Goal: Navigation & Orientation: Locate item on page

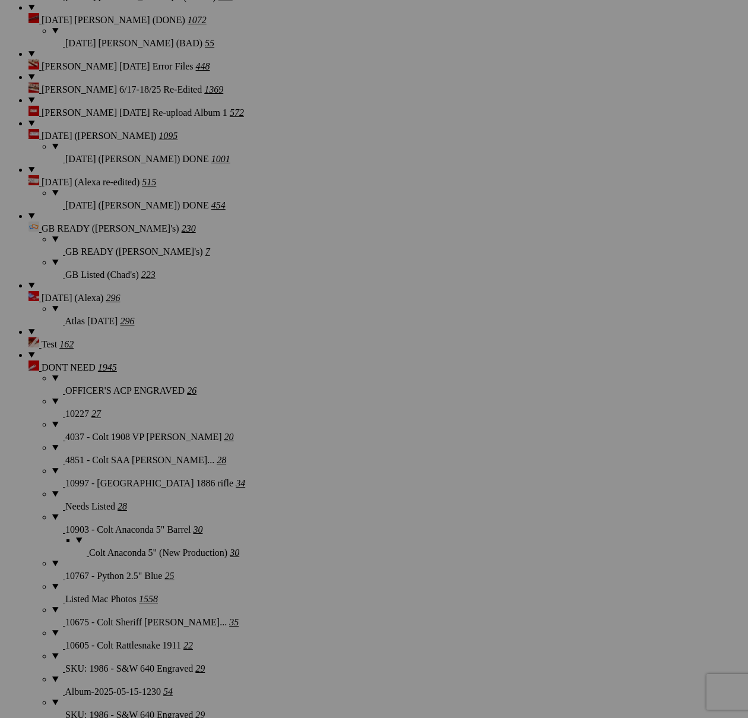
scroll to position [2108, 0]
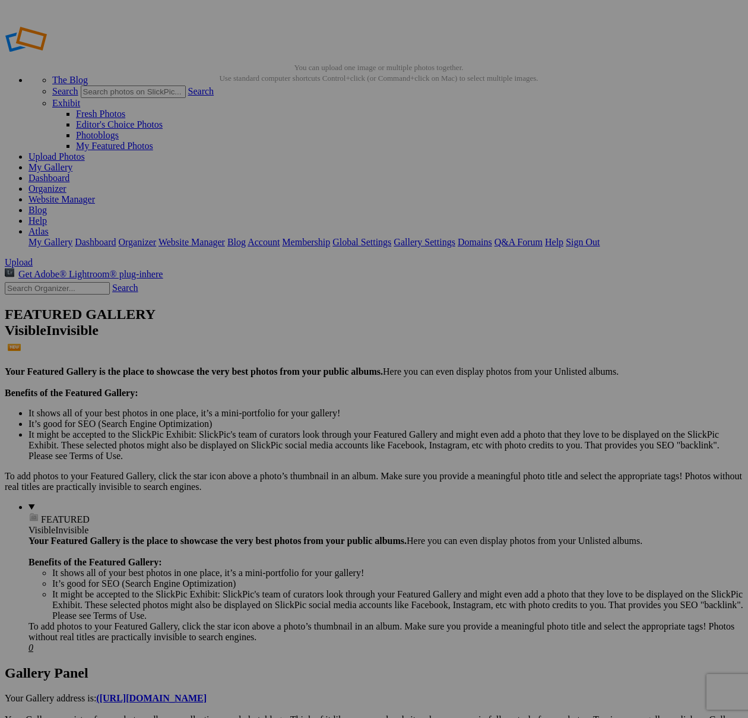
scroll to position [2108, 0]
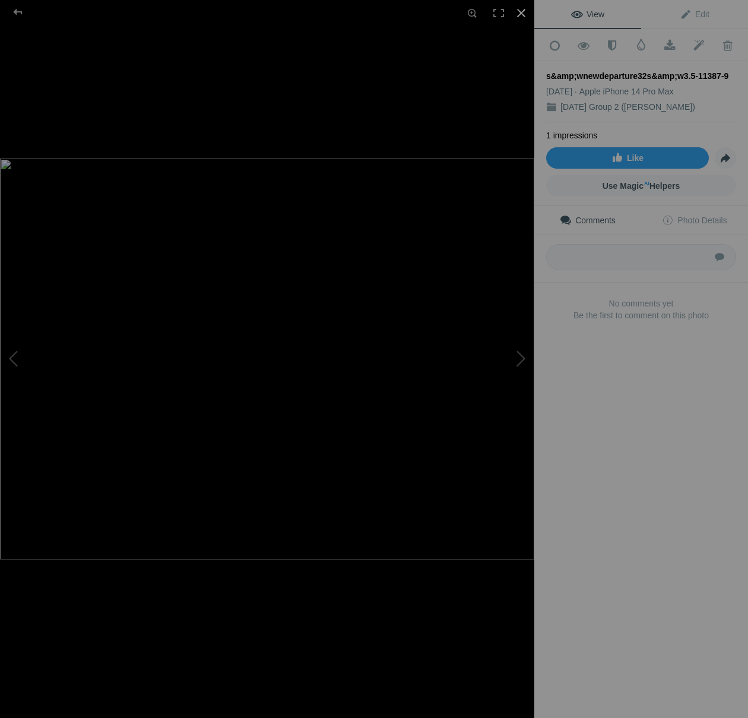
click at [522, 14] on div at bounding box center [521, 13] width 26 height 26
